Goal: Use online tool/utility

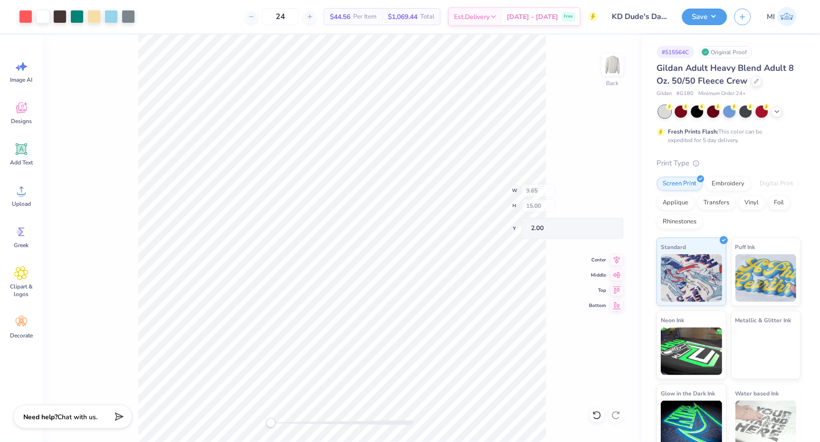
type input "1.94"
type input "4.23"
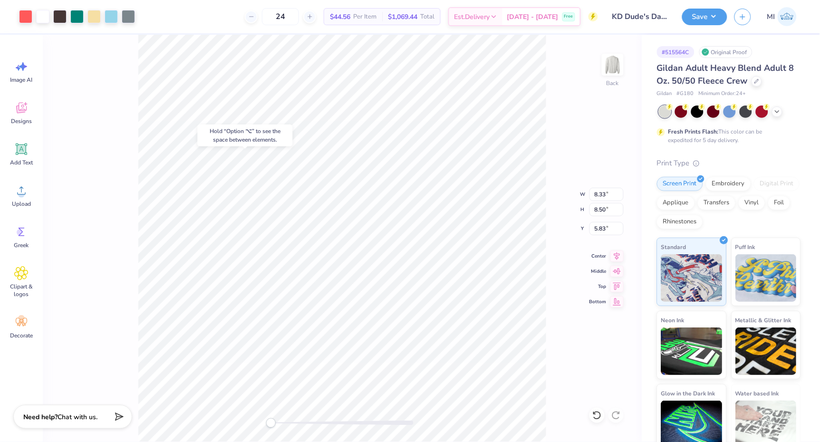
type input "5.08"
type input "3.00"
drag, startPoint x: 271, startPoint y: 423, endPoint x: 286, endPoint y: 424, distance: 15.2
click at [286, 424] on div "Accessibility label" at bounding box center [286, 423] width 10 height 10
type input "3.61"
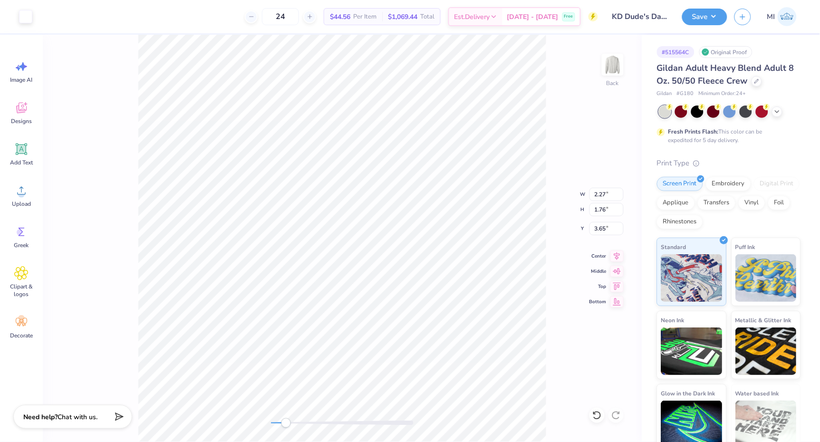
type input "1.25"
type input "0.62"
type input "4.96"
